Goal: Task Accomplishment & Management: Manage account settings

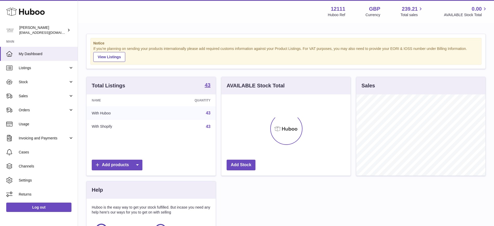
scroll to position [81, 129]
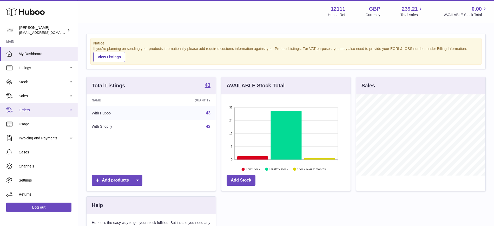
click at [69, 109] on link "Orders" at bounding box center [39, 110] width 78 height 14
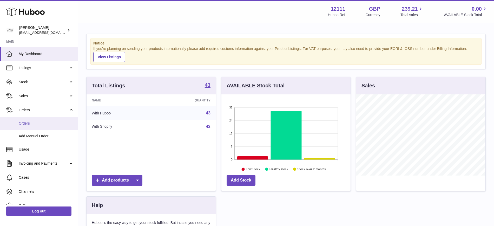
click at [54, 122] on span "Orders" at bounding box center [46, 123] width 55 height 5
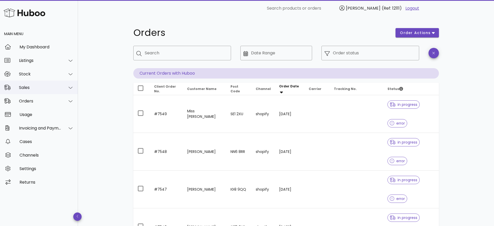
click at [69, 86] on icon at bounding box center [71, 87] width 4 height 5
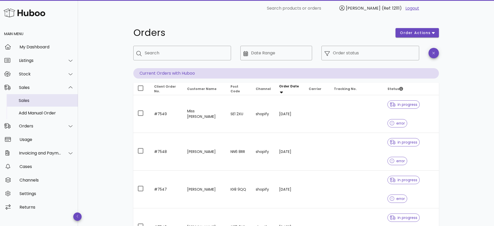
click at [37, 103] on div "Sales" at bounding box center [46, 100] width 55 height 11
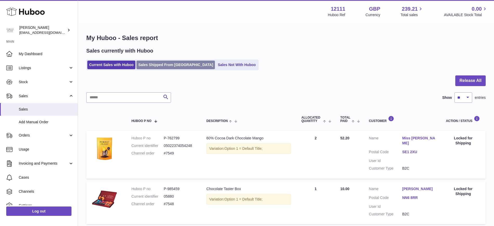
click at [149, 65] on link "Sales Shipped From [GEOGRAPHIC_DATA]" at bounding box center [175, 65] width 78 height 9
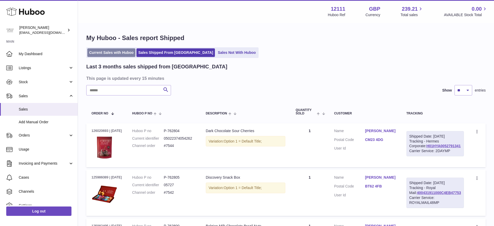
click at [119, 55] on link "Current Sales with Huboo" at bounding box center [111, 52] width 48 height 9
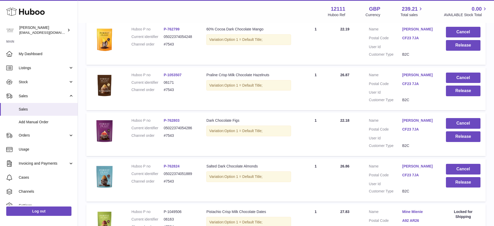
scroll to position [355, 0]
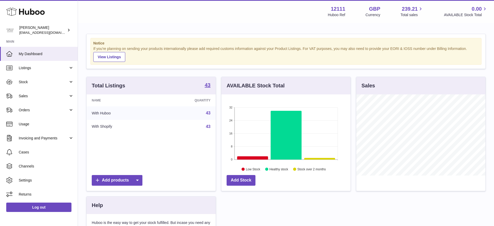
scroll to position [81, 129]
click at [28, 109] on span "Orders" at bounding box center [44, 110] width 50 height 5
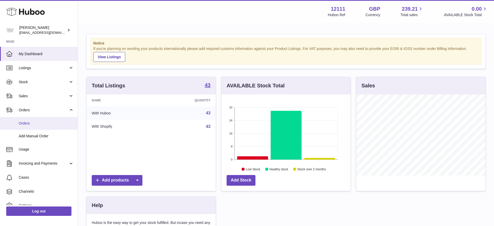
click at [27, 120] on link "Orders" at bounding box center [39, 123] width 78 height 13
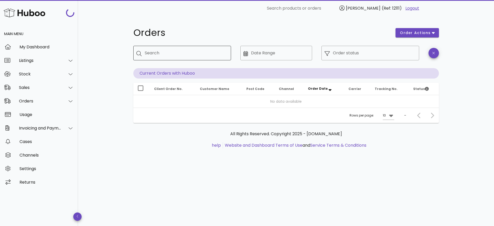
click at [194, 52] on input "Search" at bounding box center [186, 53] width 82 height 8
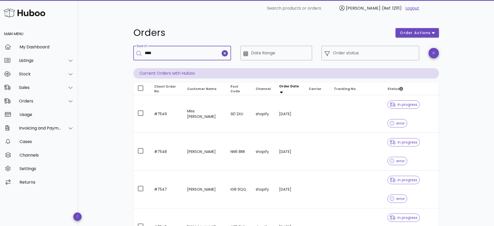
type input "****"
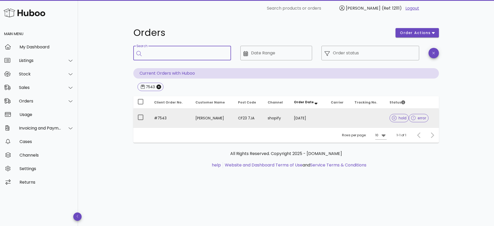
click at [261, 121] on td "CF23 7JA" at bounding box center [249, 118] width 30 height 19
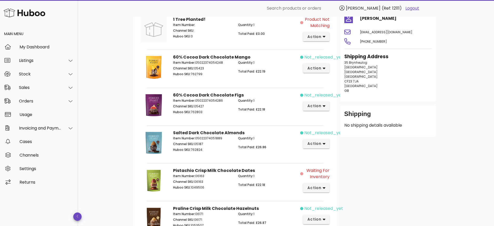
scroll to position [125, 0]
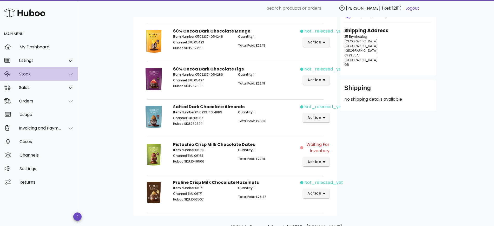
click at [66, 70] on div at bounding box center [67, 74] width 12 height 13
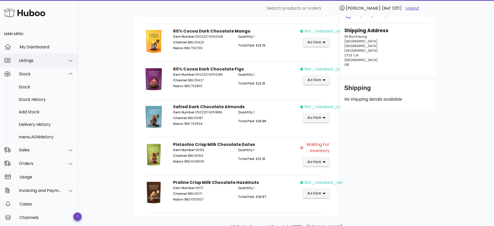
click at [56, 61] on div "Listings" at bounding box center [40, 60] width 42 height 5
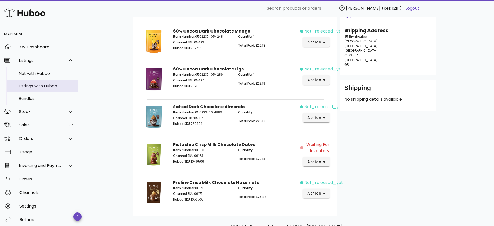
click at [38, 85] on div "Listings with Huboo" at bounding box center [46, 85] width 55 height 5
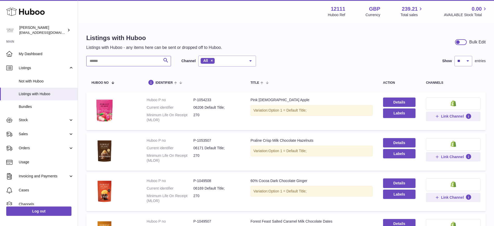
click at [139, 58] on input "text" at bounding box center [128, 61] width 85 height 10
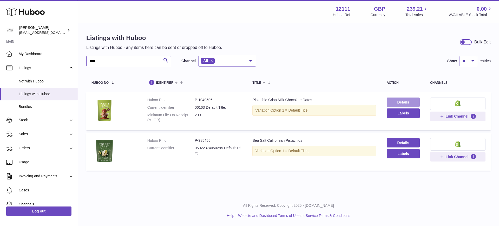
type input "****"
click at [401, 103] on link "Details" at bounding box center [403, 101] width 33 height 9
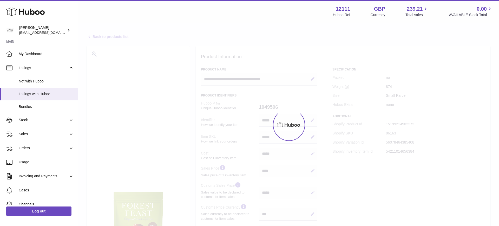
select select "***"
select select "****"
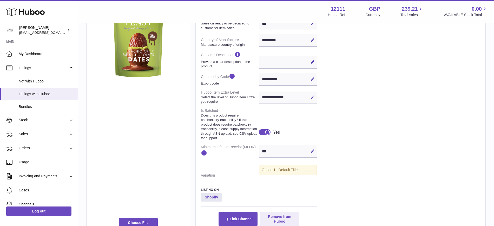
scroll to position [240, 0]
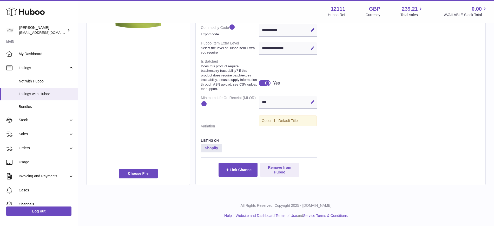
click at [313, 99] on icon at bounding box center [312, 101] width 5 height 5
type input "*"
type input "***"
click at [312, 101] on icon at bounding box center [312, 101] width 5 height 5
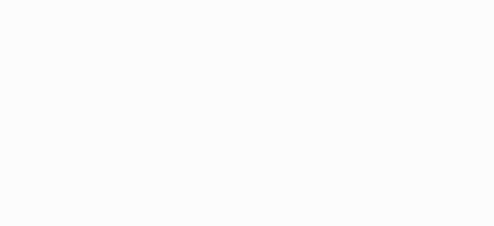
select select "***"
select select "****"
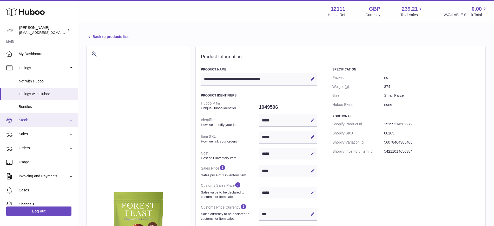
click at [49, 119] on span "Stock" at bounding box center [44, 119] width 50 height 5
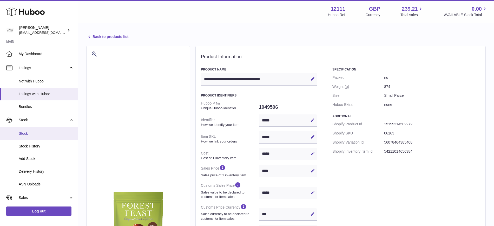
click at [39, 131] on span "Stock" at bounding box center [46, 133] width 55 height 5
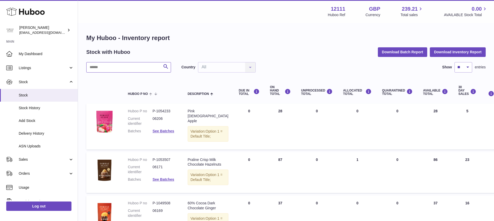
click at [123, 65] on input "text" at bounding box center [128, 67] width 85 height 10
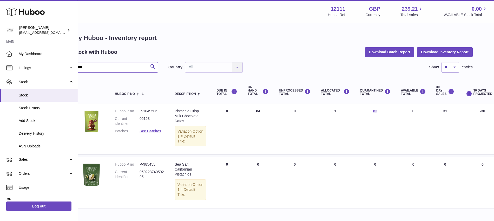
scroll to position [0, 71]
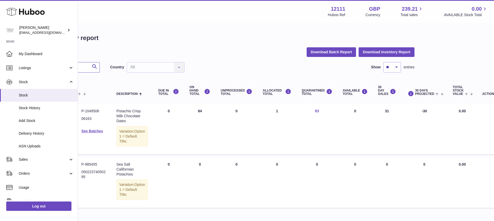
type input "****"
click at [315, 109] on link "83" at bounding box center [317, 111] width 4 height 4
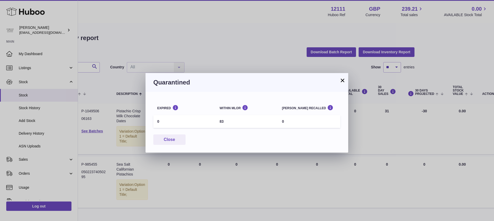
scroll to position [0, 66]
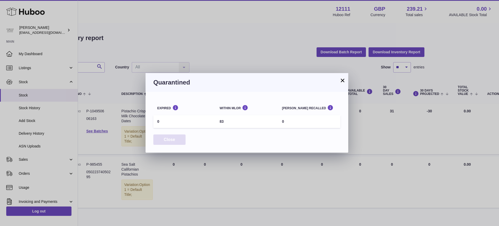
click at [179, 141] on button "Close" at bounding box center [169, 139] width 32 height 11
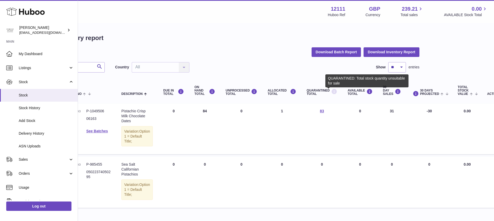
click at [331, 91] on icon at bounding box center [334, 91] width 6 height 6
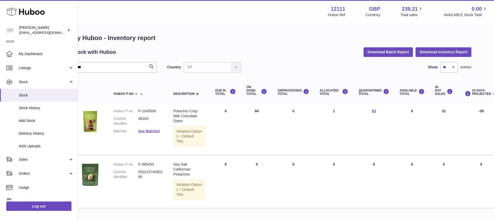
scroll to position [0, 0]
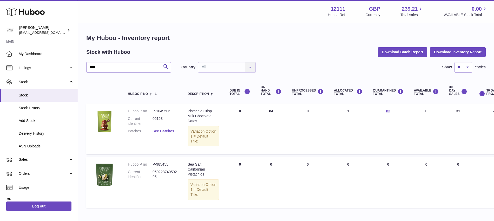
click at [158, 130] on link "See Batches" at bounding box center [163, 131] width 22 height 4
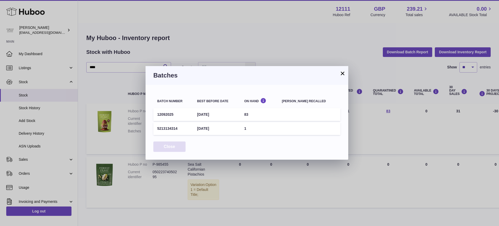
click at [161, 144] on button "Close" at bounding box center [169, 146] width 32 height 11
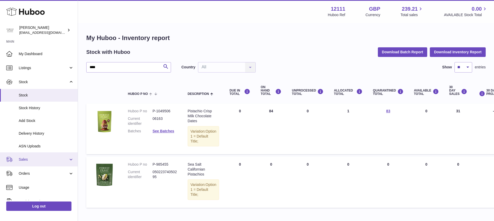
click at [45, 156] on link "Sales" at bounding box center [39, 159] width 78 height 14
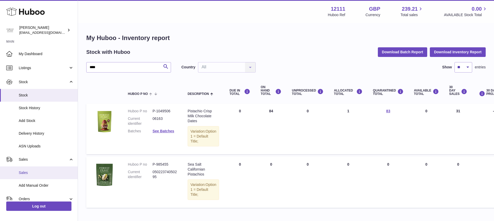
click at [50, 170] on span "Sales" at bounding box center [46, 172] width 55 height 5
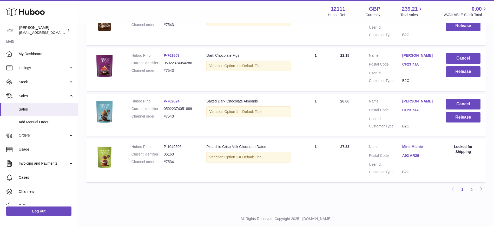
scroll to position [415, 0]
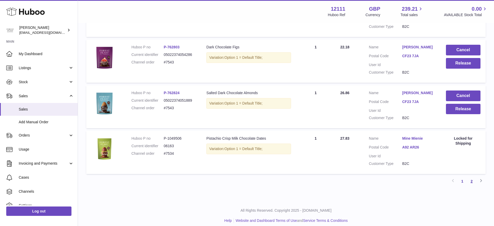
click at [471, 177] on link "2" at bounding box center [471, 180] width 9 height 9
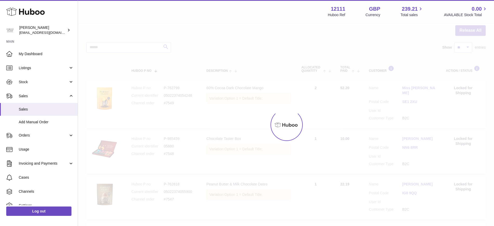
scroll to position [23, 0]
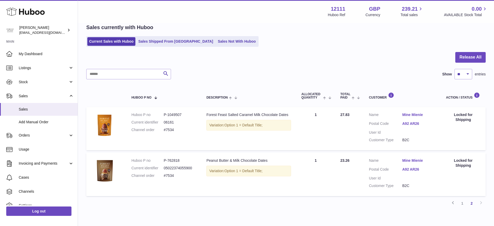
click at [171, 37] on ul "Current Sales with Huboo Sales Shipped From [GEOGRAPHIC_DATA] Sales Not With Hu…" at bounding box center [172, 41] width 172 height 11
click at [182, 41] on link "Sales Shipped From [GEOGRAPHIC_DATA]" at bounding box center [175, 41] width 78 height 9
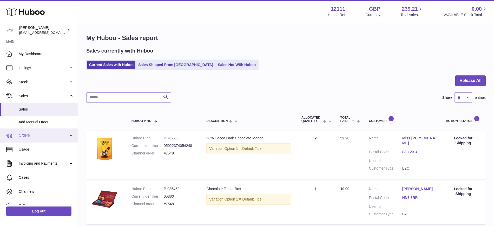
click at [51, 137] on span "Orders" at bounding box center [44, 135] width 50 height 5
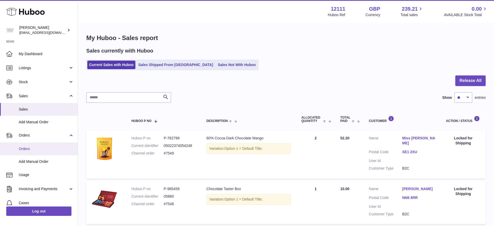
click at [49, 147] on span "Orders" at bounding box center [46, 148] width 55 height 5
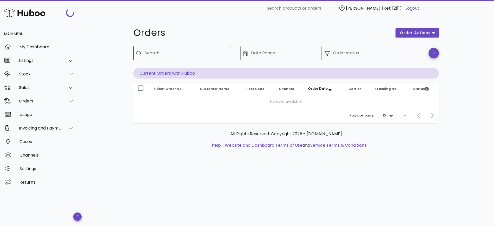
click at [178, 53] on input "Search" at bounding box center [186, 53] width 82 height 8
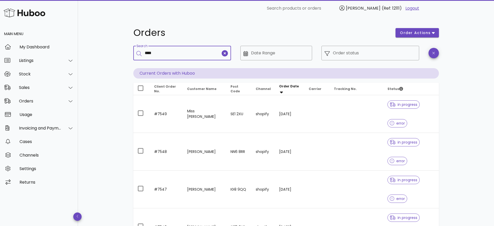
type input "****"
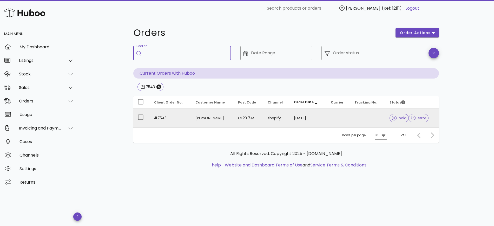
click at [318, 114] on td "[DATE]" at bounding box center [308, 118] width 37 height 19
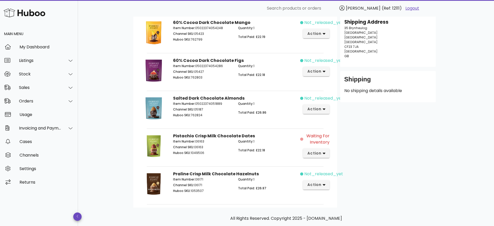
scroll to position [147, 0]
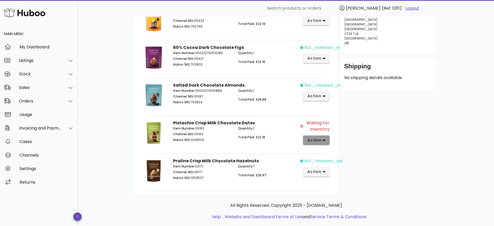
click at [324, 138] on icon "button" at bounding box center [324, 140] width 3 height 5
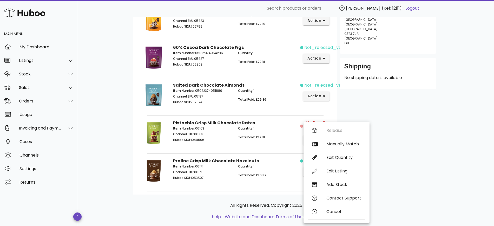
click at [383, 135] on div "Customer Naila Iqbal Malik lilaclime@hotmail.com +447818145898 Shipping Address…" at bounding box center [388, 71] width 102 height 246
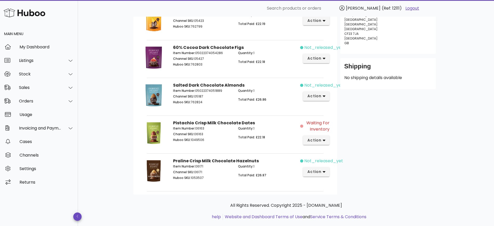
click at [83, 65] on div "B2C Order # #7543 05 October 2025 at 9:04 PM order actions Product Not Matching…" at bounding box center [286, 53] width 416 height 367
click at [71, 102] on icon at bounding box center [71, 101] width 4 height 5
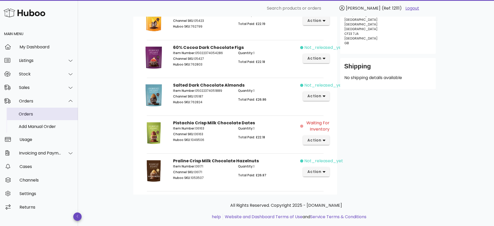
click at [59, 114] on div "Orders" at bounding box center [46, 113] width 55 height 5
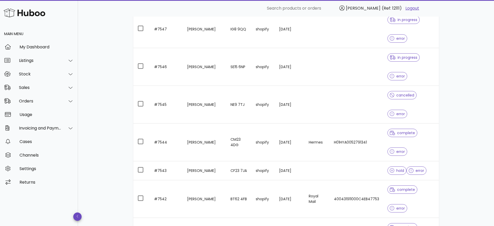
scroll to position [182, 0]
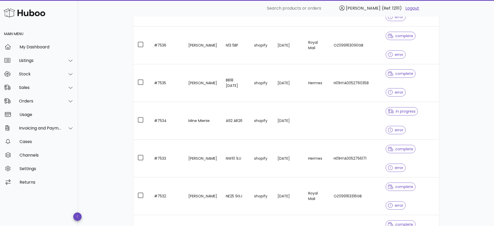
scroll to position [116, 0]
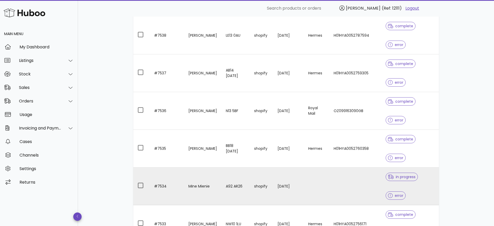
click at [329, 167] on td at bounding box center [355, 186] width 52 height 38
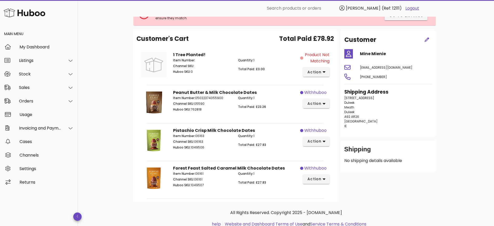
scroll to position [61, 0]
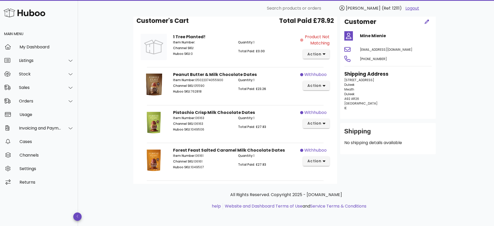
drag, startPoint x: 498, startPoint y: 159, endPoint x: 452, endPoint y: 194, distance: 57.7
click at [452, 194] on div "B2C Order # #7534 04 October 2025 at 9:20 PM order actions Product Not Matching…" at bounding box center [286, 91] width 416 height 270
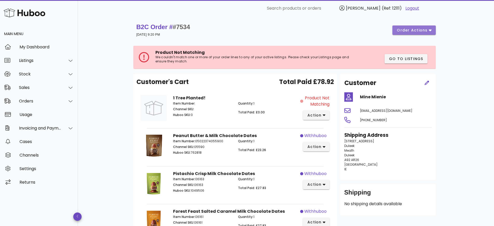
click at [430, 30] on icon "button" at bounding box center [430, 31] width 3 height 2
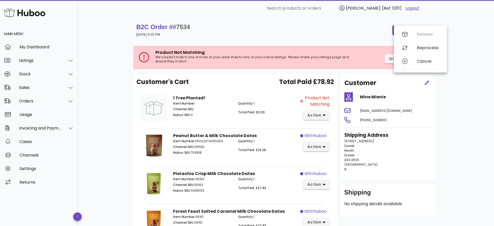
click at [464, 52] on div "B2C Order # #7534 04 October 2025 at 9:20 PM order actions Product Not Matching…" at bounding box center [286, 152] width 416 height 270
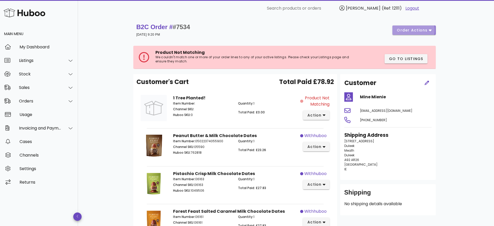
click at [427, 30] on span "order actions" at bounding box center [411, 30] width 31 height 5
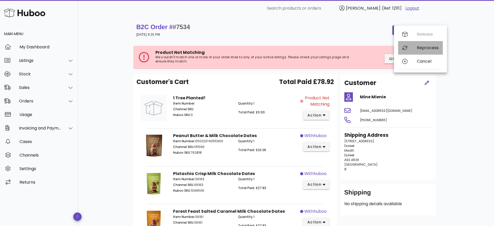
click at [438, 54] on div "Reprocess" at bounding box center [420, 48] width 45 height 14
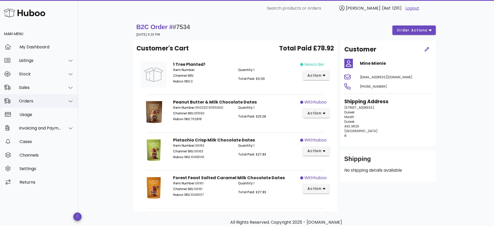
click at [63, 96] on div at bounding box center [67, 101] width 12 height 13
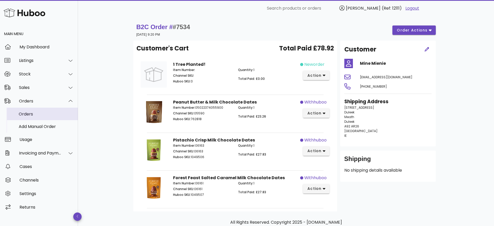
click at [36, 112] on div "Orders" at bounding box center [46, 113] width 55 height 5
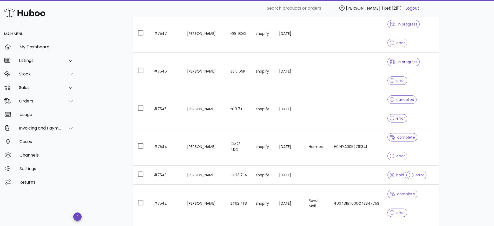
scroll to position [160, 0]
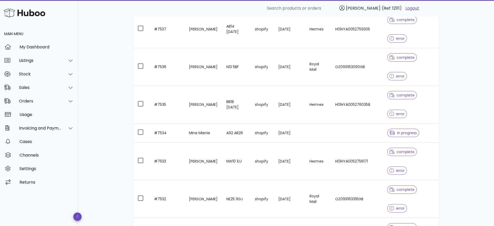
scroll to position [116, 0]
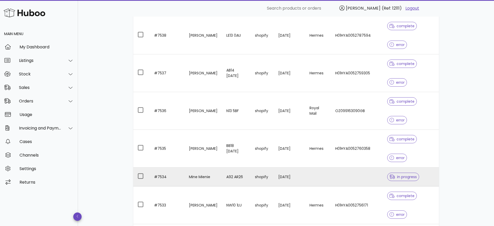
click at [207, 167] on td "Mine Mienie" at bounding box center [204, 176] width 38 height 19
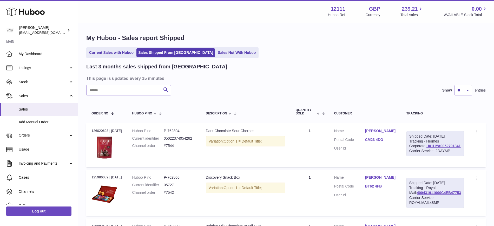
click at [198, 47] on ul "Current Sales with Huboo Sales Shipped From [GEOGRAPHIC_DATA] Sales Not With Hu…" at bounding box center [172, 52] width 172 height 11
click at [216, 49] on link "Sales Not With Huboo" at bounding box center [237, 52] width 42 height 9
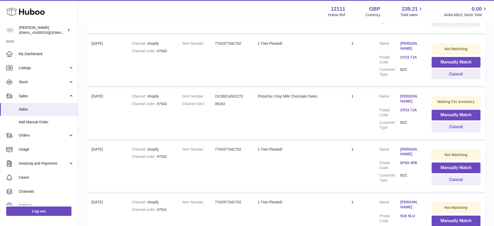
scroll to position [433, 0]
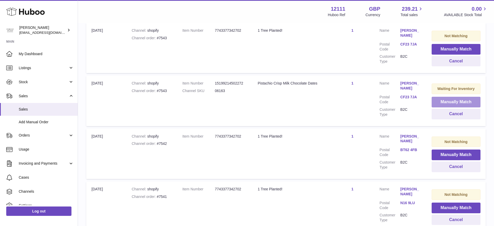
click at [466, 98] on button "Manually Match" at bounding box center [455, 102] width 49 height 11
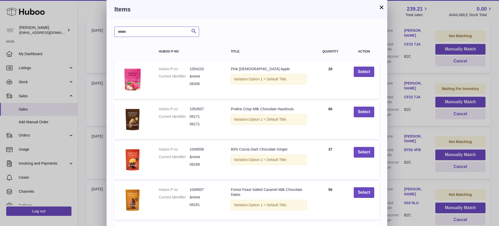
click at [137, 30] on input "text" at bounding box center [156, 31] width 85 height 10
type input "****"
click at [193, 31] on icon "submit" at bounding box center [194, 31] width 6 height 6
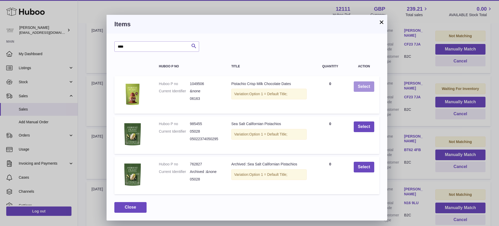
click at [360, 87] on button "Select" at bounding box center [364, 86] width 21 height 11
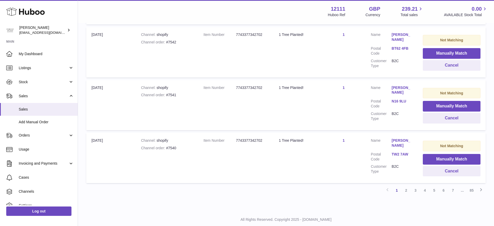
scroll to position [491, 0]
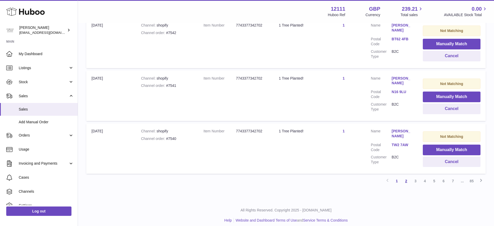
click at [406, 178] on link "2" at bounding box center [405, 180] width 9 height 9
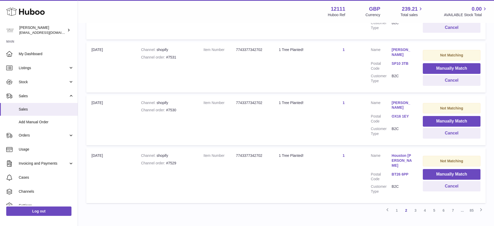
scroll to position [491, 0]
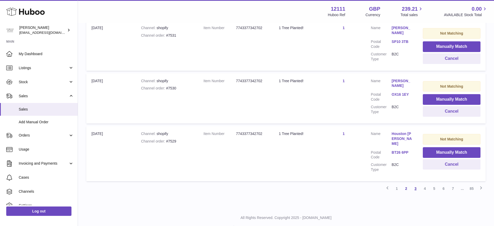
click at [413, 184] on link "3" at bounding box center [415, 188] width 9 height 9
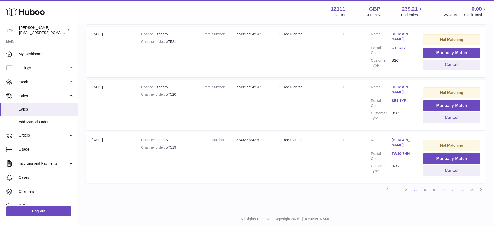
scroll to position [494, 0]
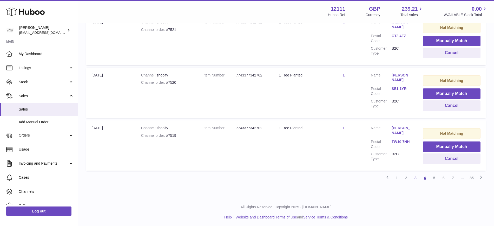
click at [424, 176] on link "4" at bounding box center [424, 177] width 9 height 9
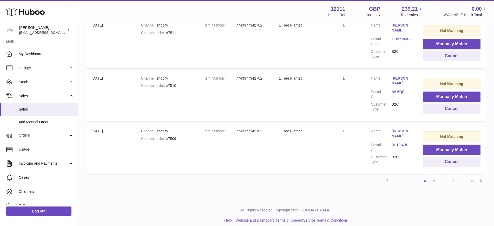
scroll to position [494, 0]
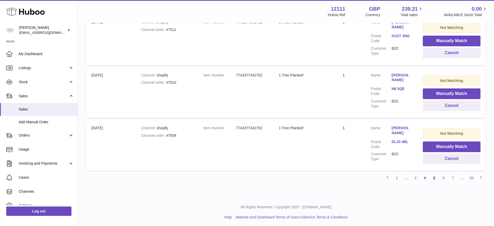
click at [435, 177] on link "5" at bounding box center [433, 177] width 9 height 9
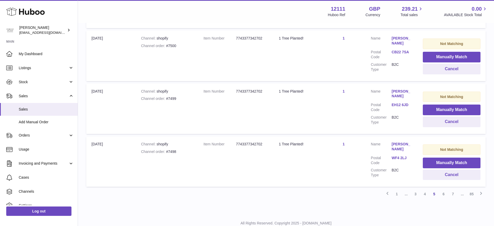
scroll to position [494, 0]
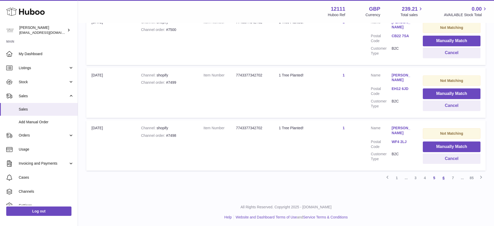
click at [443, 177] on link "6" at bounding box center [443, 177] width 9 height 9
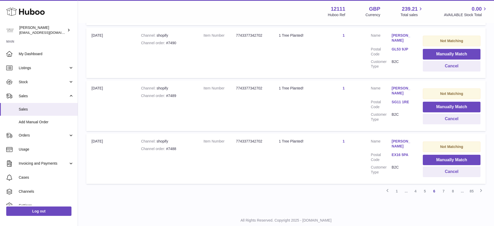
scroll to position [494, 0]
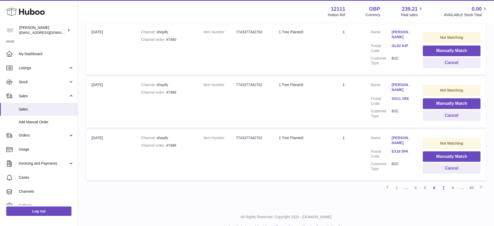
click at [443, 183] on link "7" at bounding box center [443, 187] width 9 height 9
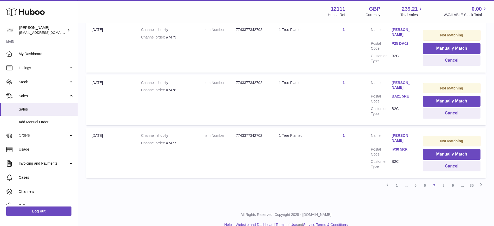
scroll to position [488, 0]
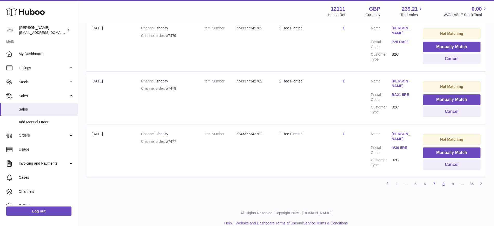
click at [442, 179] on link "8" at bounding box center [443, 183] width 9 height 9
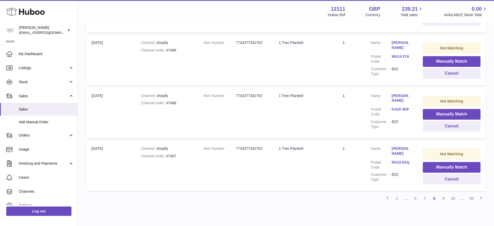
scroll to position [495, 0]
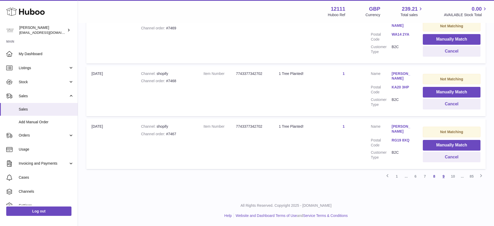
click at [442, 174] on link "9" at bounding box center [443, 175] width 9 height 9
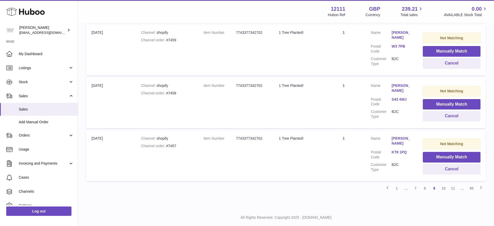
scroll to position [494, 0]
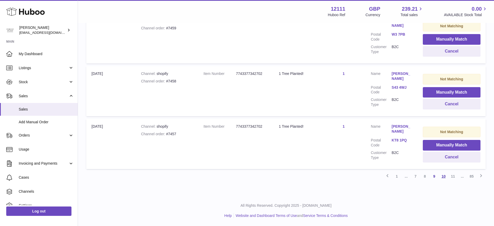
click at [444, 175] on link "10" at bounding box center [443, 175] width 9 height 9
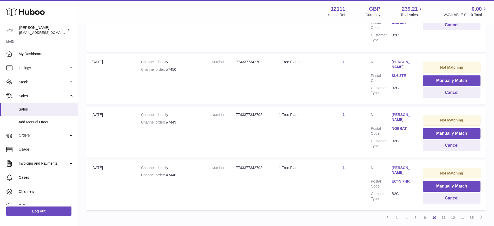
scroll to position [499, 0]
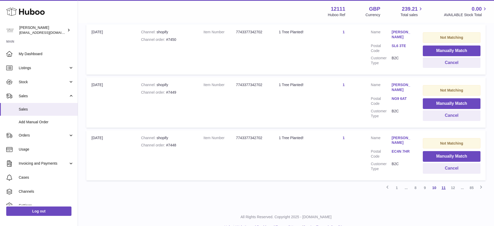
click at [443, 183] on link "11" at bounding box center [443, 187] width 9 height 9
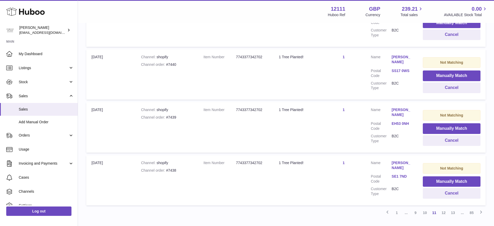
scroll to position [489, 0]
